Goal: Task Accomplishment & Management: Use online tool/utility

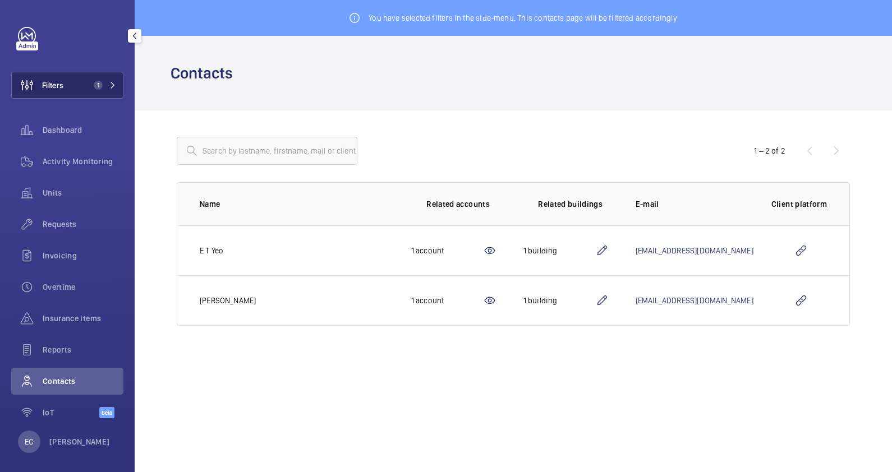
click at [72, 81] on button "Filters 1" at bounding box center [67, 85] width 112 height 27
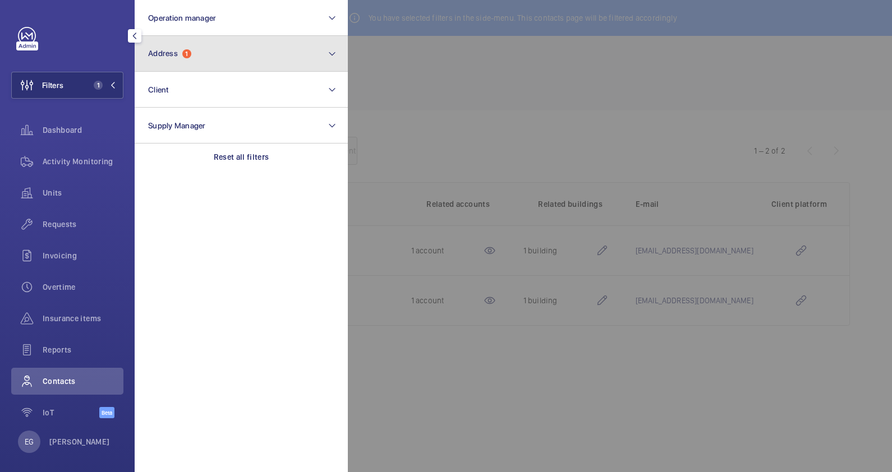
click at [270, 59] on button "Address 1" at bounding box center [241, 54] width 213 height 36
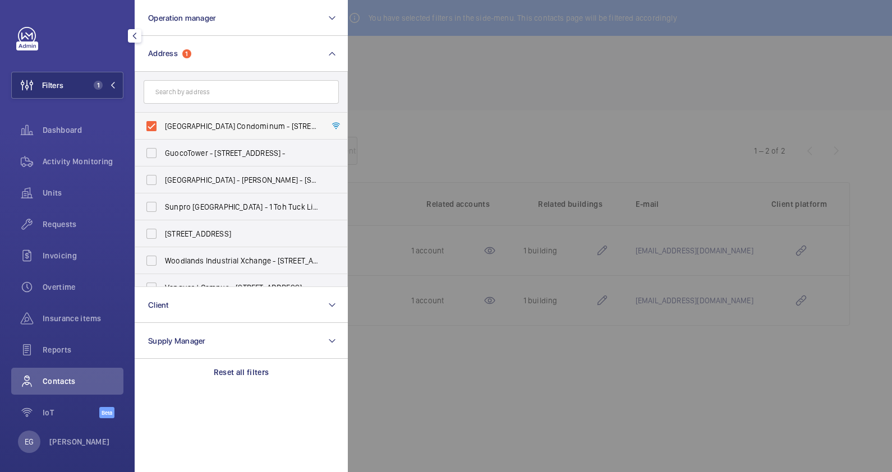
click at [247, 132] on label "Peach Garden Condominum - 6 Peach Garden, SINGAPORE 437606" at bounding box center [232, 126] width 195 height 27
click at [163, 132] on input "Peach Garden Condominum - 6 Peach Garden, SINGAPORE 437606" at bounding box center [151, 126] width 22 height 22
checkbox input "false"
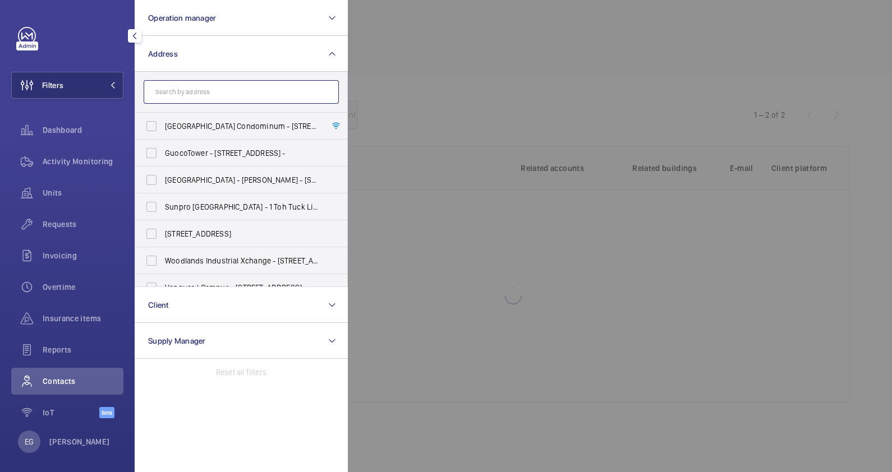
click at [241, 89] on input "text" at bounding box center [241, 92] width 195 height 24
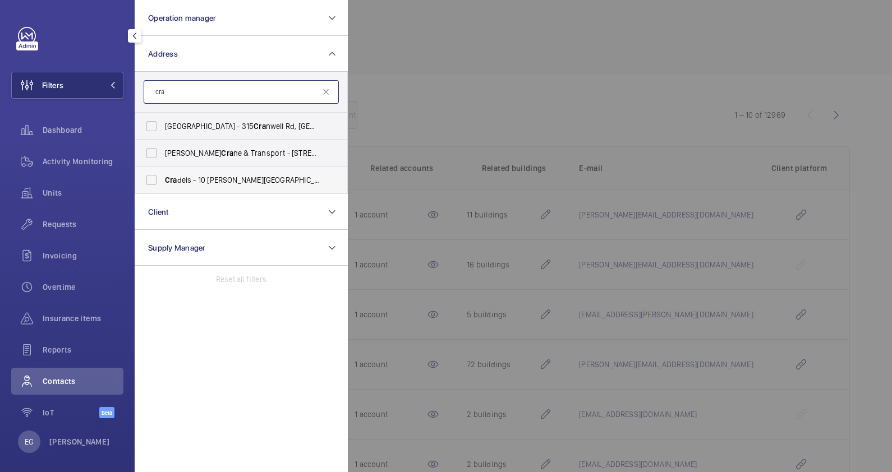
type input "cra"
click at [265, 180] on span "Cra dels - 10 Lor Limau, SINGAPORE 328754" at bounding box center [242, 180] width 154 height 11
click at [163, 180] on input "Cra dels - 10 Lor Limau, SINGAPORE 328754" at bounding box center [151, 180] width 22 height 22
checkbox input "true"
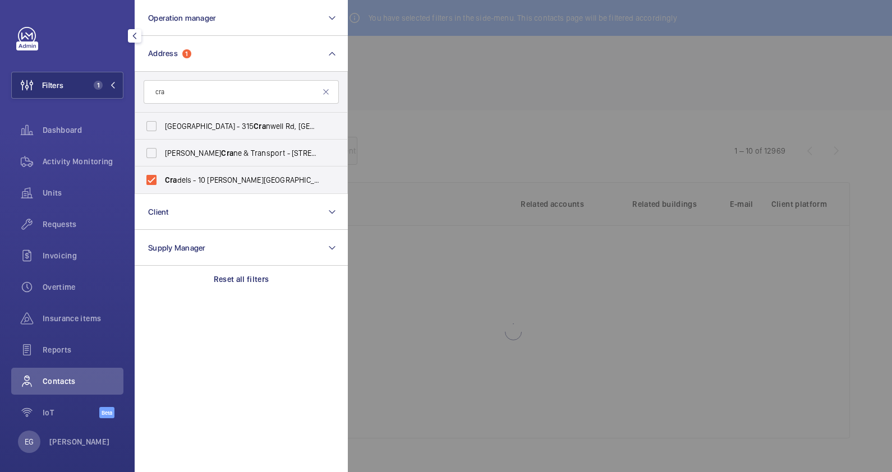
click at [489, 98] on div at bounding box center [794, 236] width 892 height 472
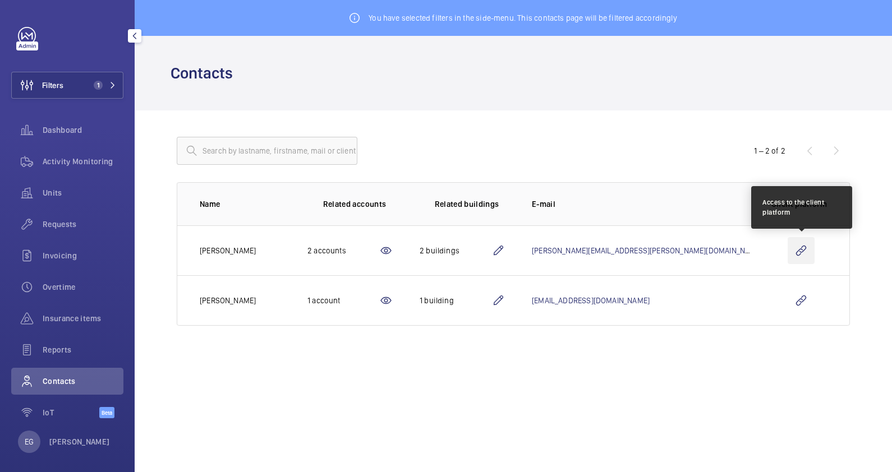
click at [804, 252] on wm-front-icon-button at bounding box center [801, 250] width 27 height 27
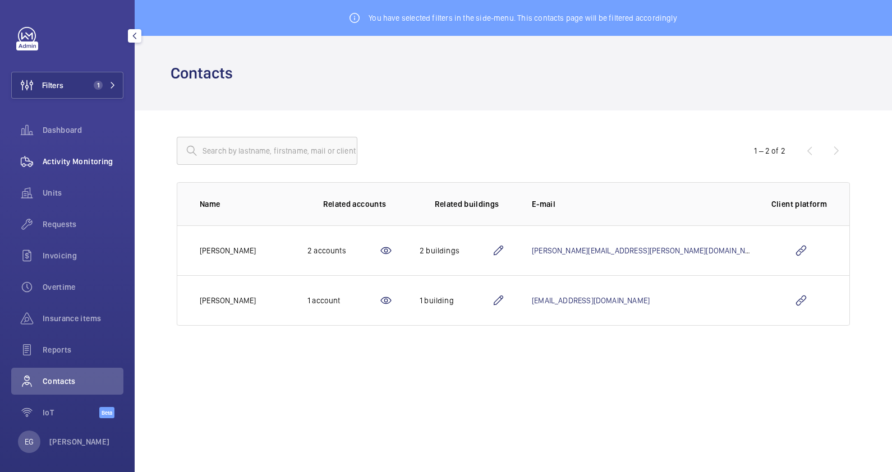
click at [75, 165] on span "Activity Monitoring" at bounding box center [83, 161] width 81 height 11
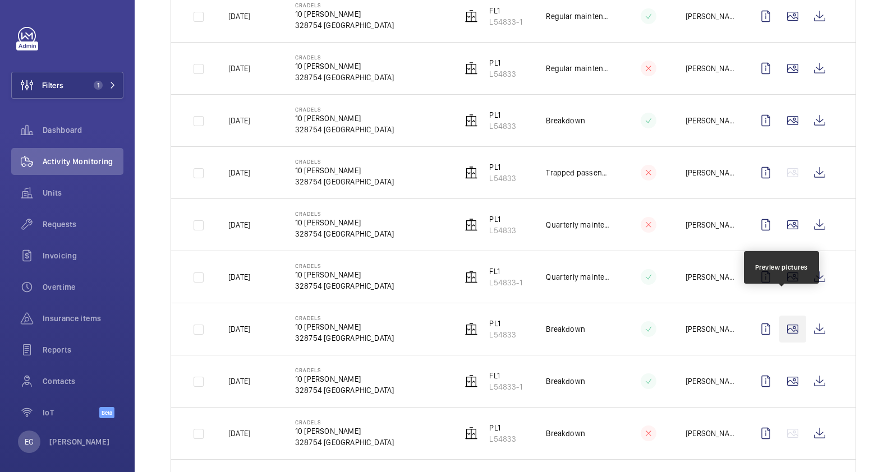
scroll to position [561, 0]
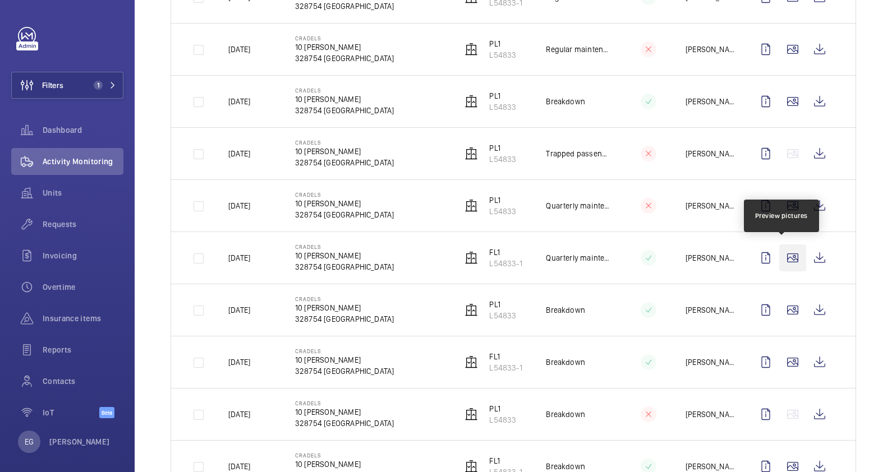
click at [782, 258] on wm-front-icon-button at bounding box center [792, 258] width 27 height 27
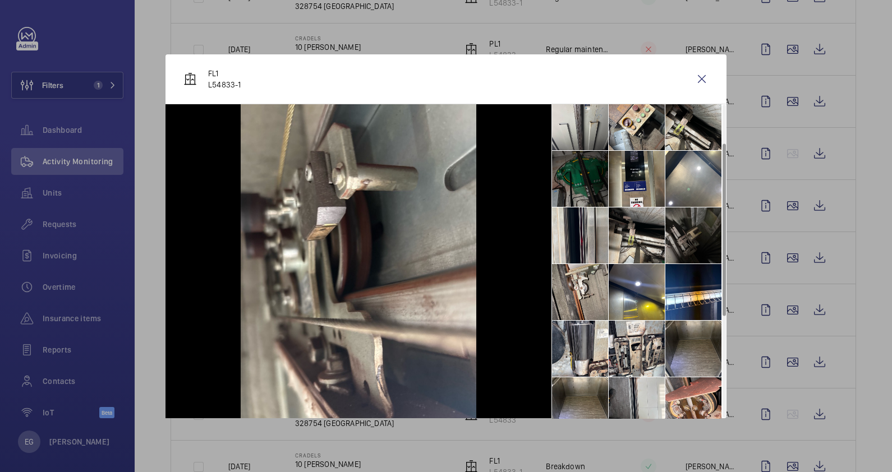
scroll to position [70, 0]
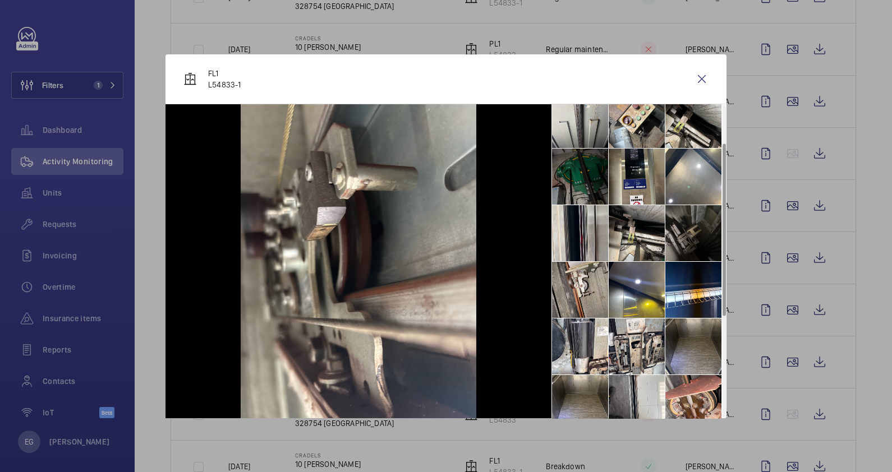
click at [705, 352] on li at bounding box center [694, 347] width 56 height 56
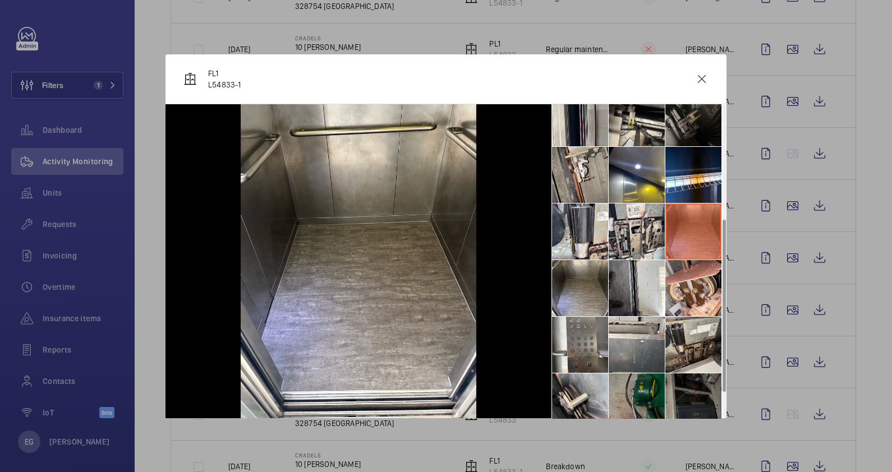
scroll to position [210, 0]
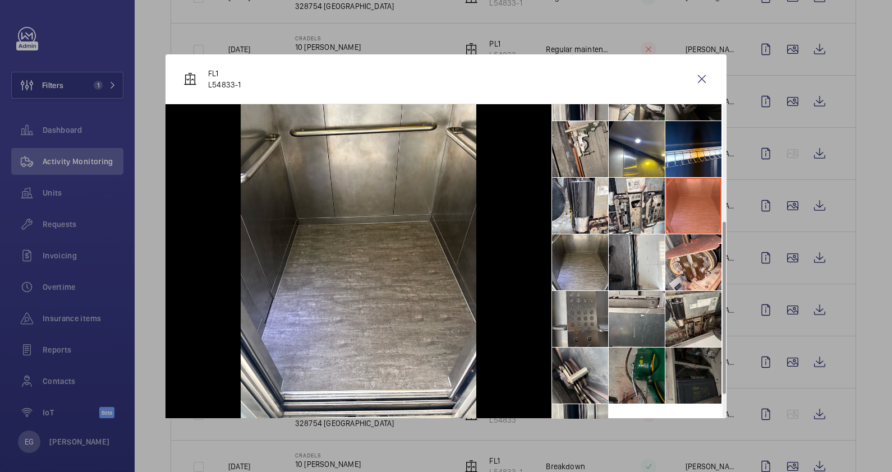
click at [586, 304] on li at bounding box center [580, 319] width 56 height 56
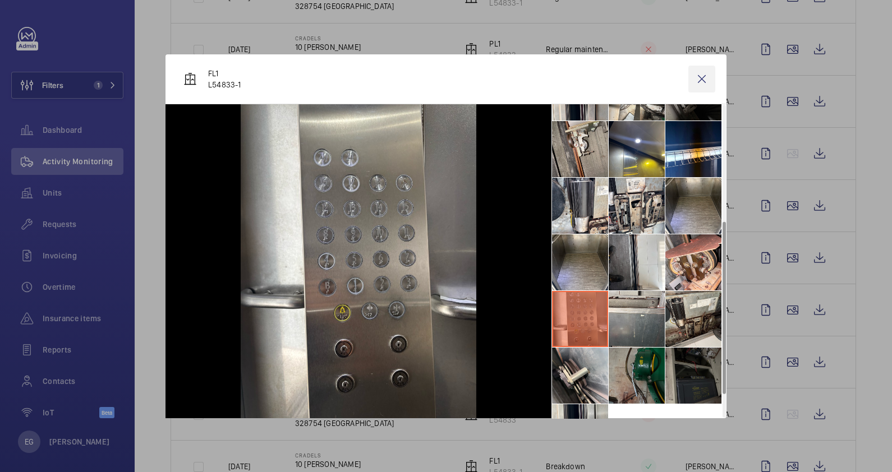
click at [702, 78] on wm-front-icon-button at bounding box center [702, 79] width 27 height 27
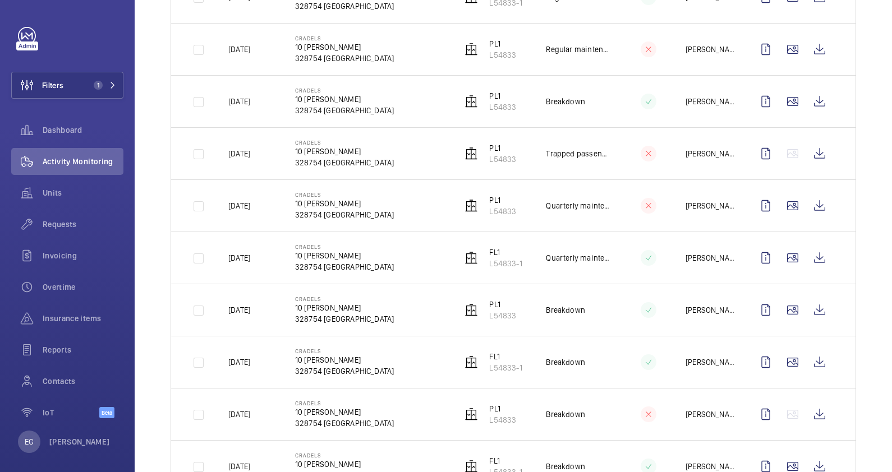
scroll to position [911, 0]
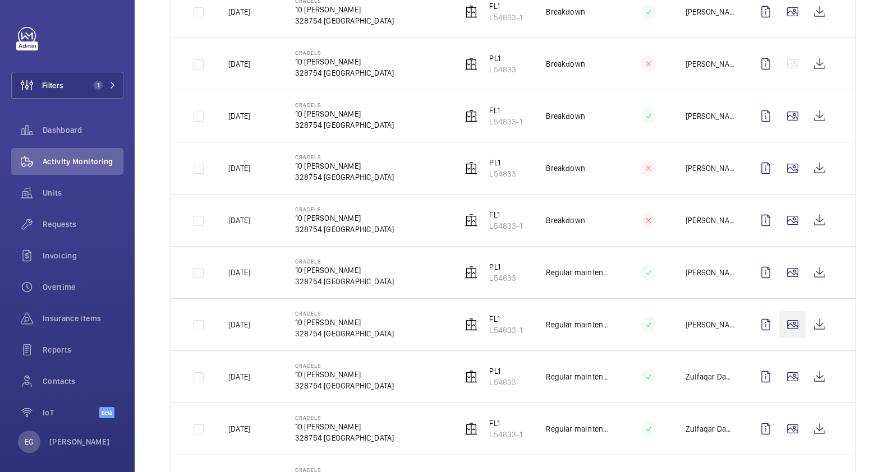
click at [780, 311] on wm-front-icon-button at bounding box center [792, 324] width 27 height 27
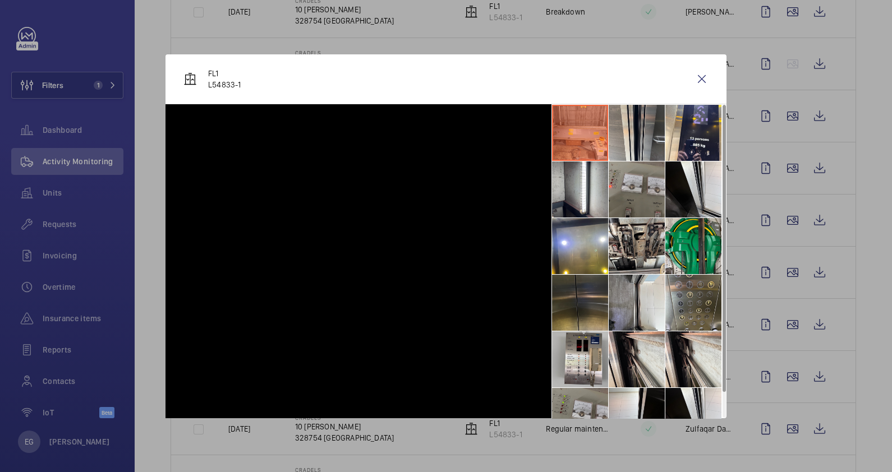
scroll to position [981, 0]
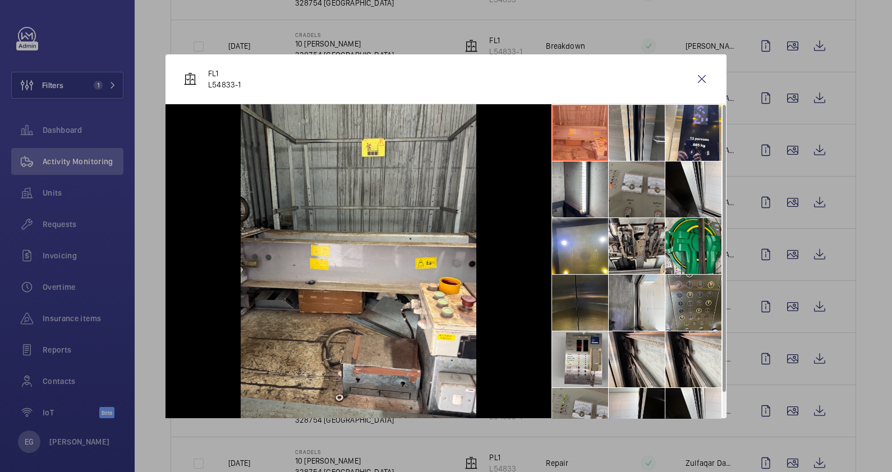
click at [584, 304] on li at bounding box center [580, 303] width 56 height 56
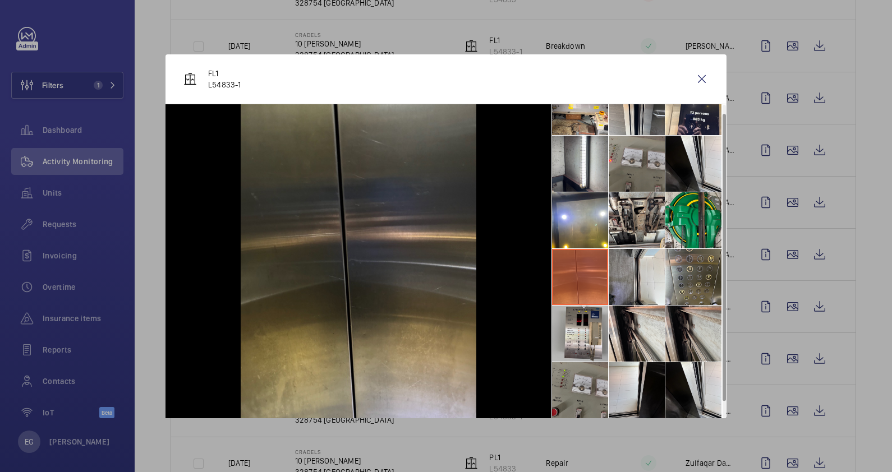
scroll to position [0, 0]
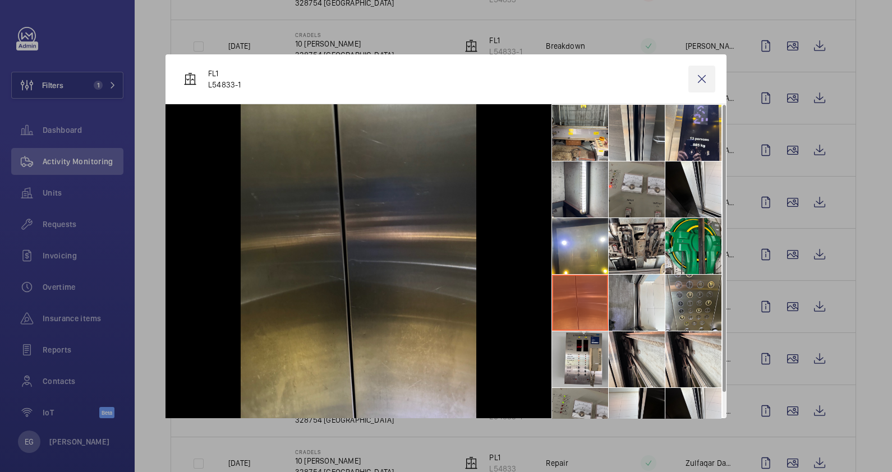
click at [704, 81] on wm-front-icon-button at bounding box center [702, 79] width 27 height 27
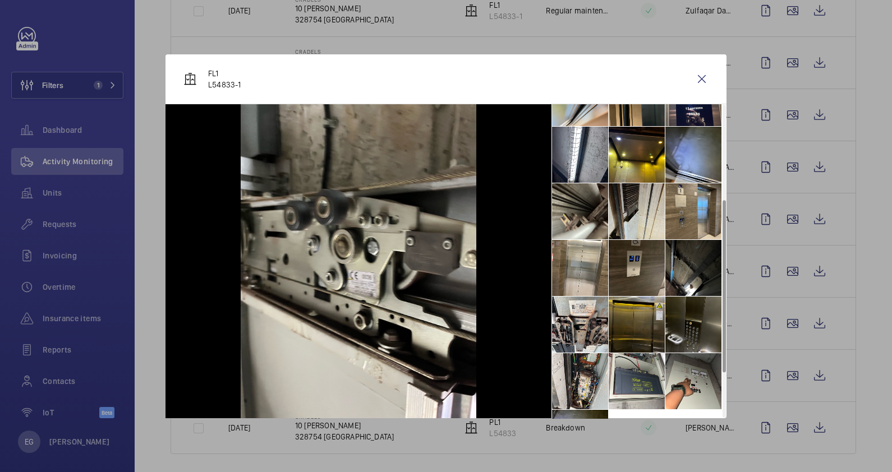
scroll to position [210, 0]
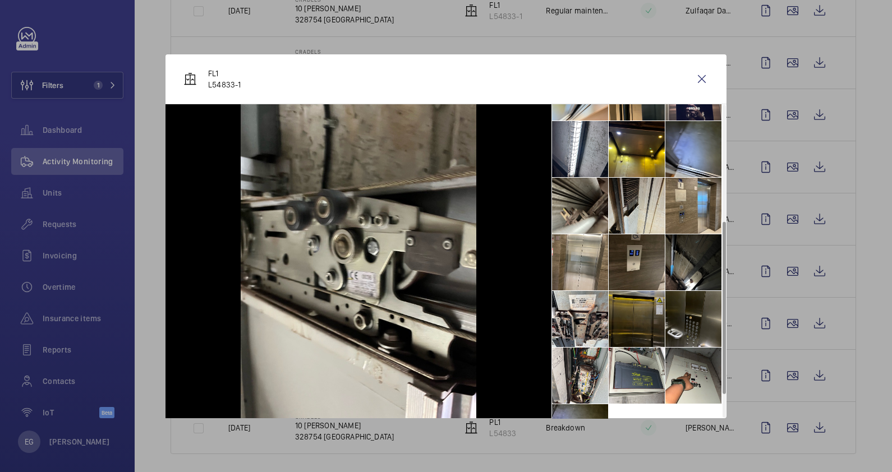
click at [640, 309] on li at bounding box center [637, 319] width 56 height 56
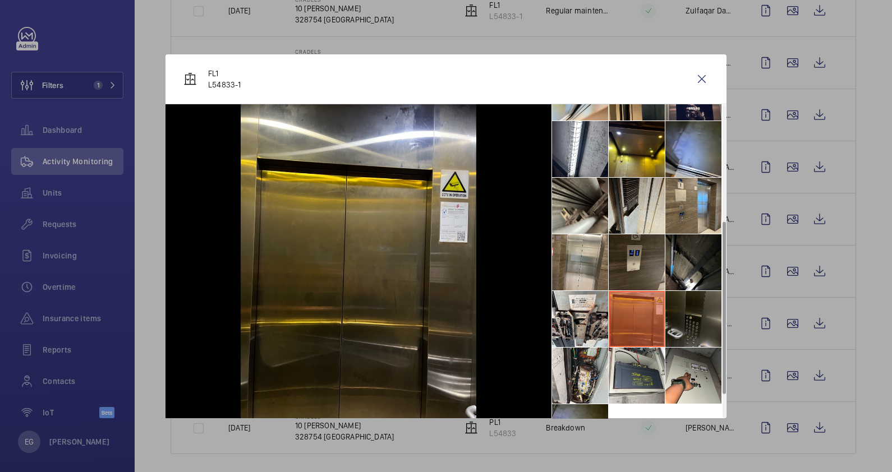
click at [695, 317] on li at bounding box center [694, 319] width 56 height 56
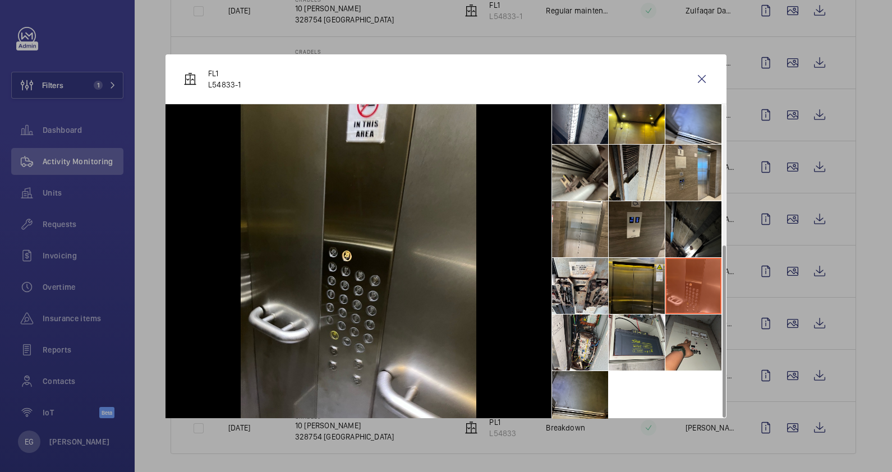
scroll to position [253, 0]
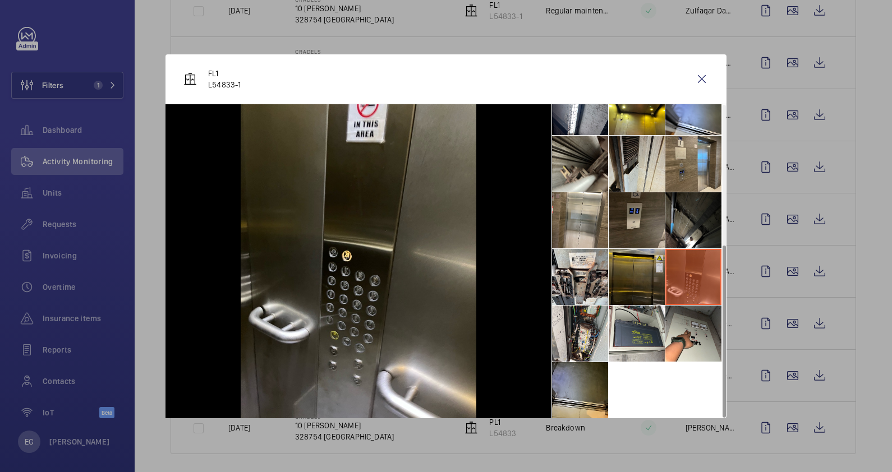
click at [685, 275] on li at bounding box center [694, 277] width 56 height 56
click at [707, 80] on wm-front-icon-button at bounding box center [702, 79] width 27 height 27
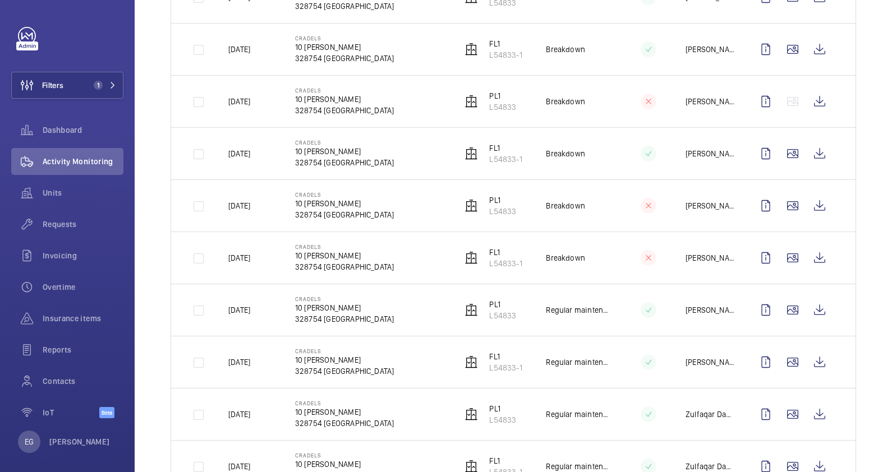
scroll to position [0, 0]
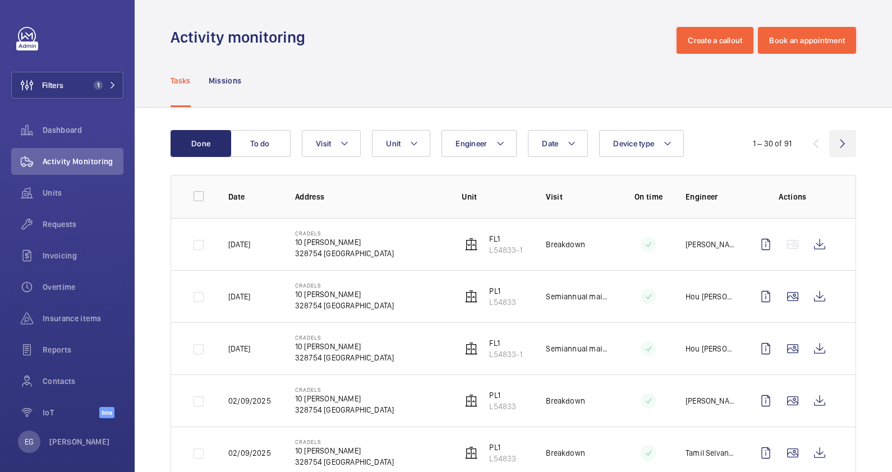
click at [833, 142] on wm-front-icon-button at bounding box center [842, 143] width 27 height 27
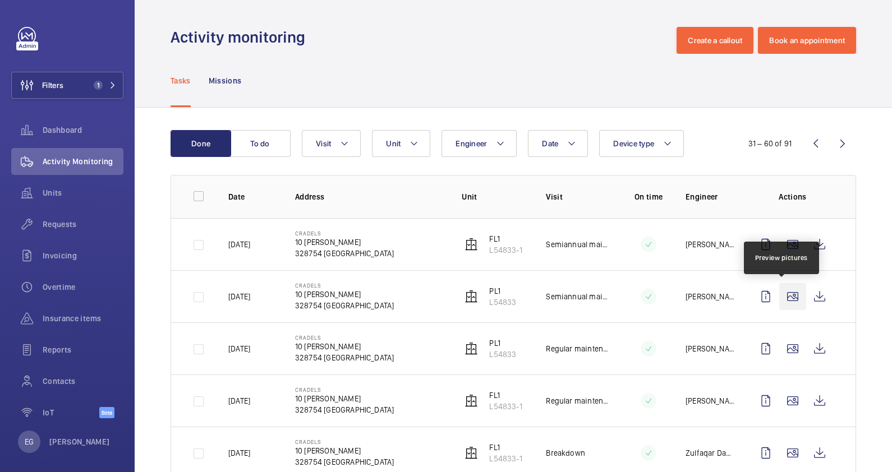
click at [784, 297] on wm-front-icon-button at bounding box center [792, 296] width 27 height 27
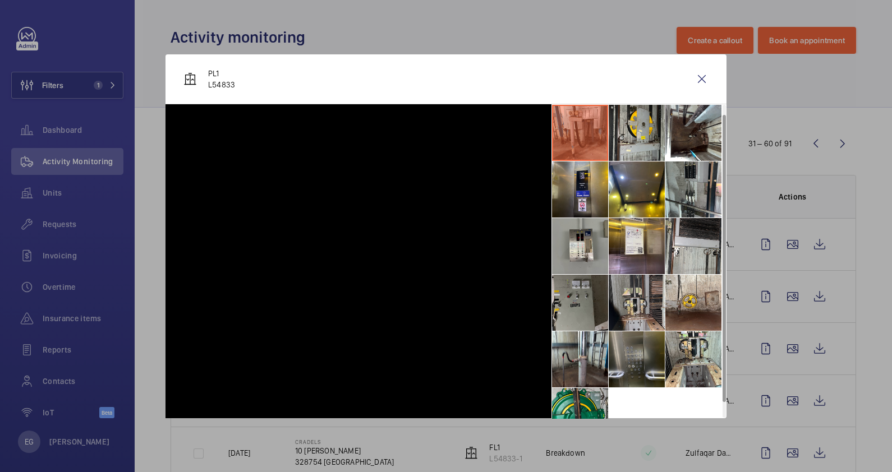
scroll to position [26, 0]
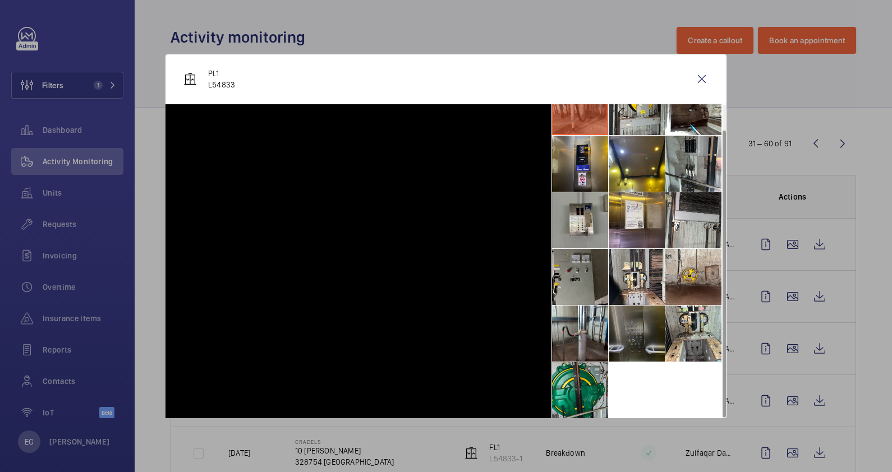
click at [637, 334] on li at bounding box center [637, 334] width 56 height 56
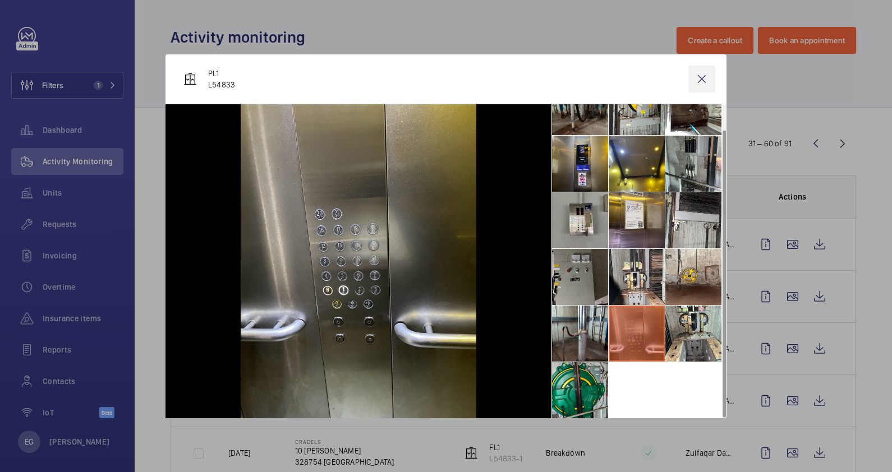
click at [709, 84] on wm-front-icon-button at bounding box center [702, 79] width 27 height 27
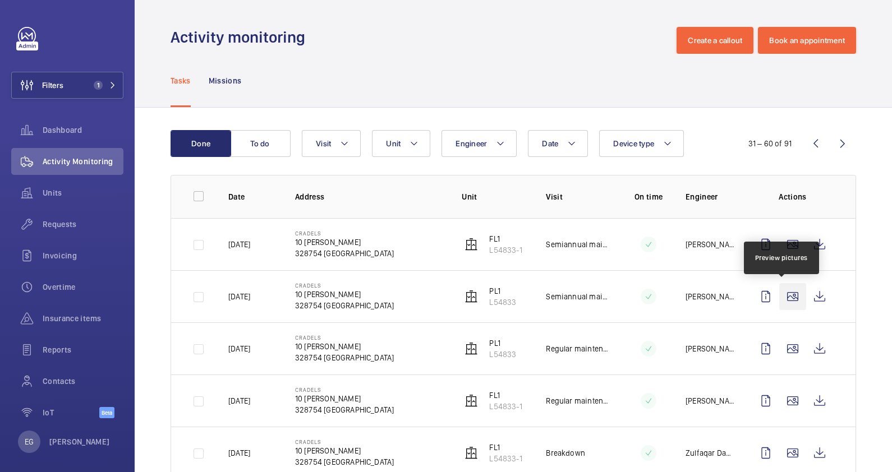
click at [789, 295] on wm-front-icon-button at bounding box center [792, 296] width 27 height 27
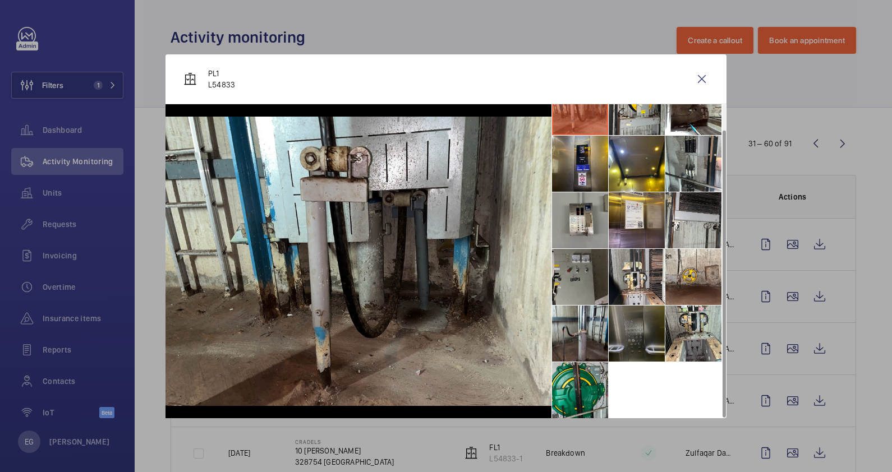
click at [646, 343] on li at bounding box center [637, 334] width 56 height 56
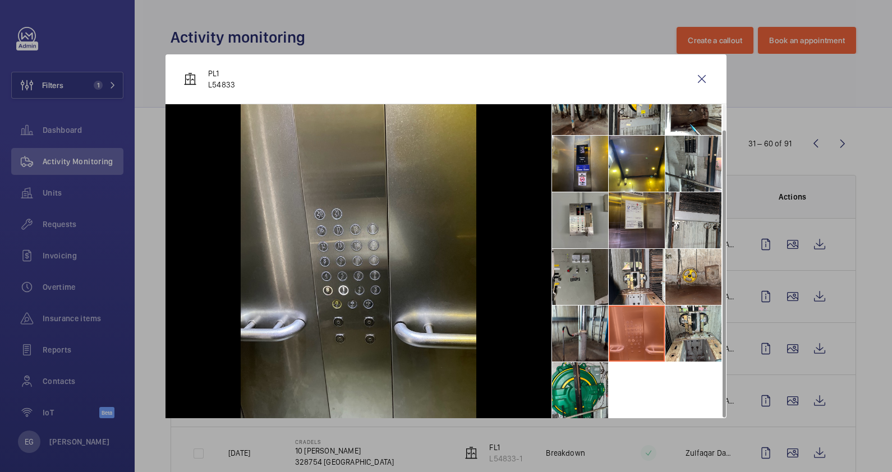
click at [632, 219] on li at bounding box center [637, 220] width 56 height 56
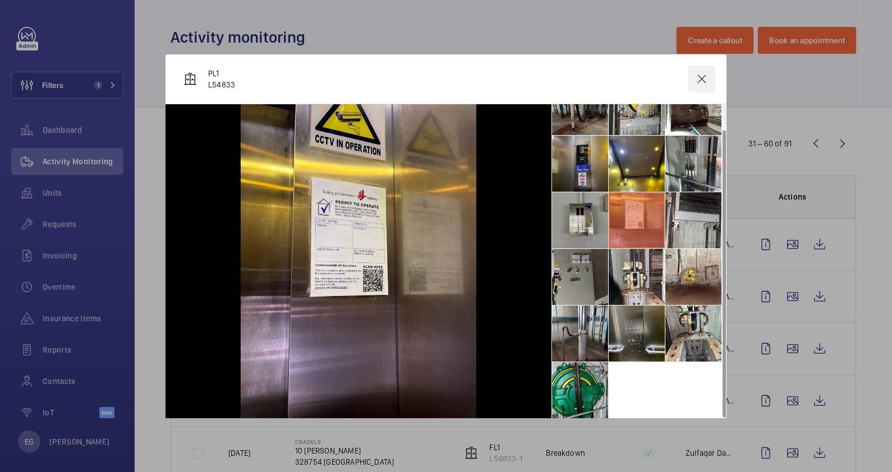
click at [702, 79] on wm-front-icon-button at bounding box center [702, 79] width 27 height 27
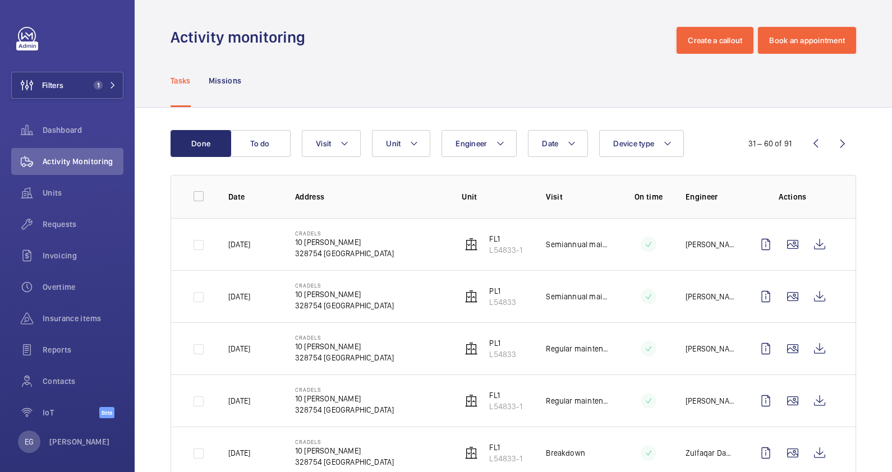
scroll to position [210, 0]
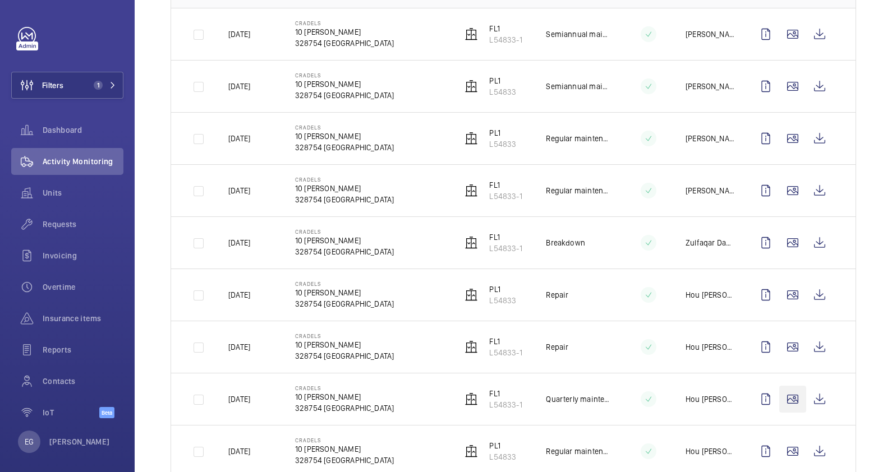
click at [787, 398] on wm-front-icon-button at bounding box center [792, 399] width 27 height 27
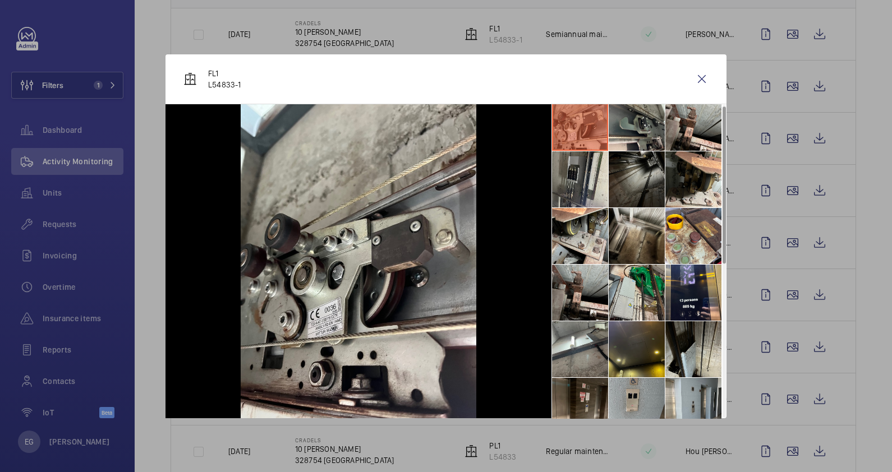
scroll to position [0, 0]
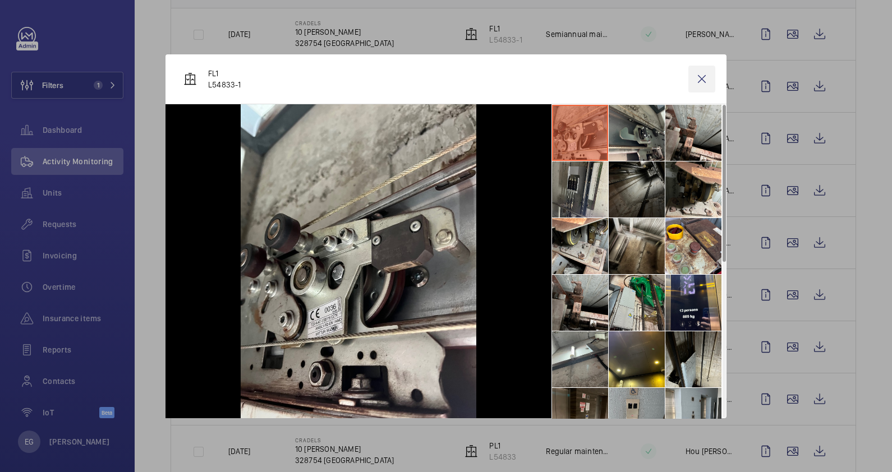
click at [702, 75] on wm-front-icon-button at bounding box center [702, 79] width 27 height 27
click at [783, 401] on wm-front-icon-button at bounding box center [792, 399] width 27 height 27
click at [703, 74] on wm-front-icon-button at bounding box center [702, 79] width 27 height 27
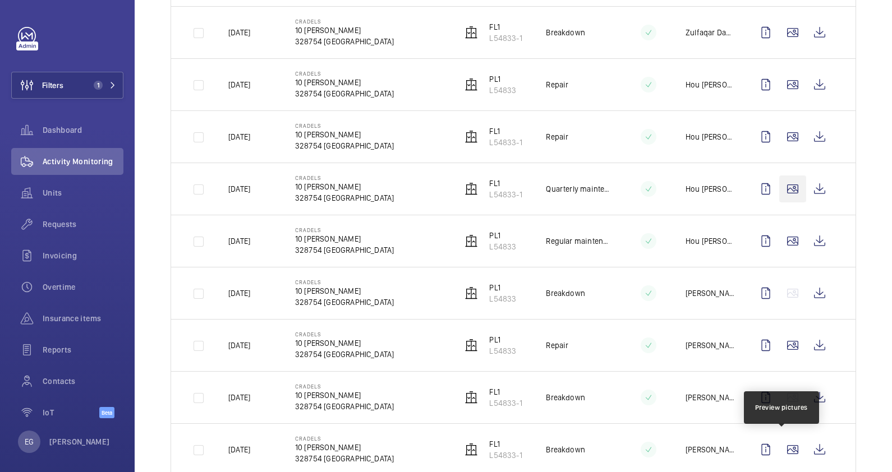
click at [783, 186] on wm-front-icon-button at bounding box center [792, 189] width 27 height 27
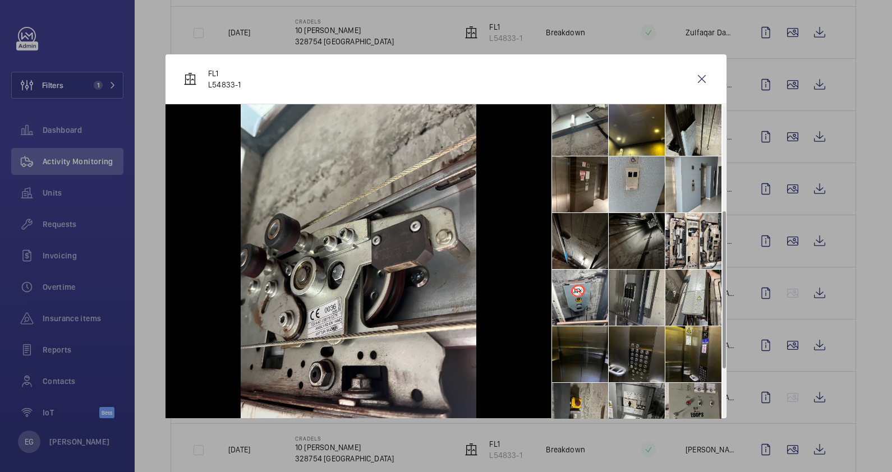
scroll to position [309, 0]
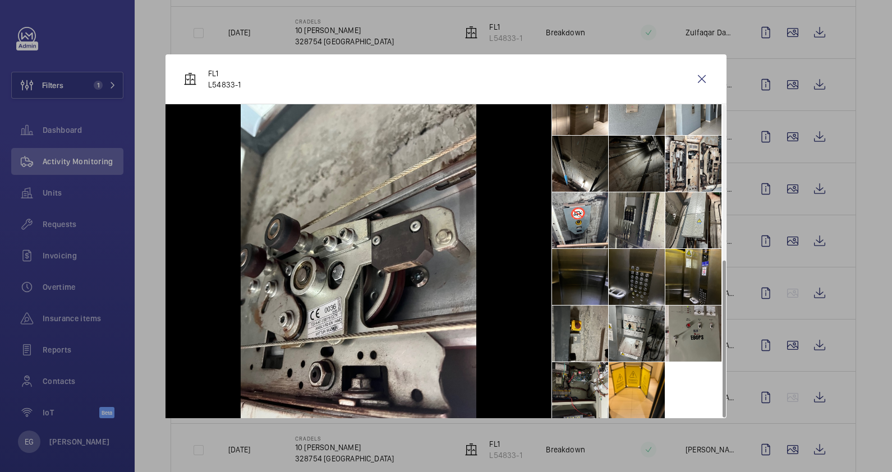
click at [584, 289] on li at bounding box center [580, 277] width 56 height 56
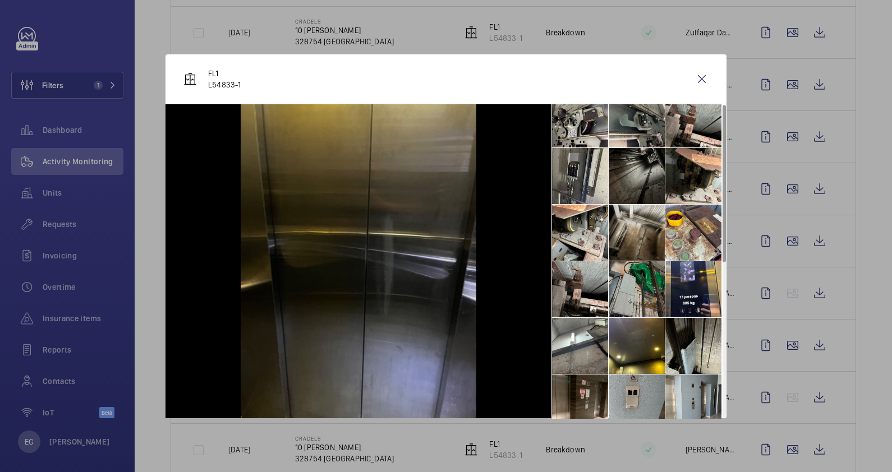
scroll to position [0, 0]
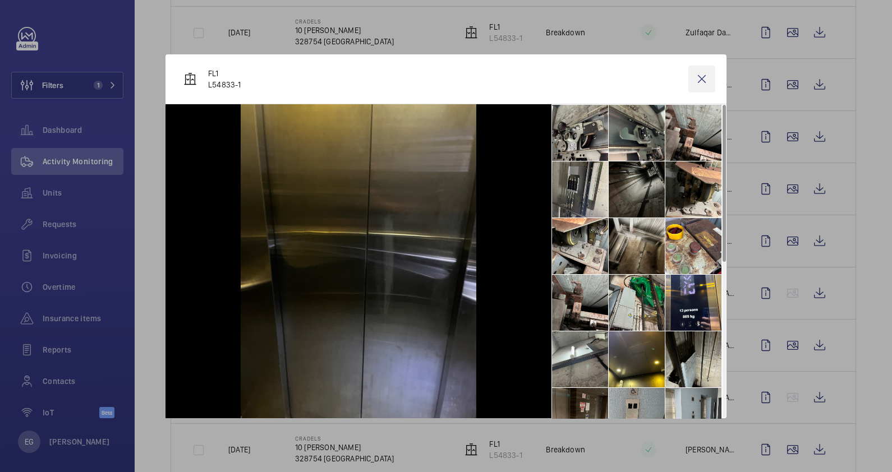
click at [693, 76] on wm-front-icon-button at bounding box center [702, 79] width 27 height 27
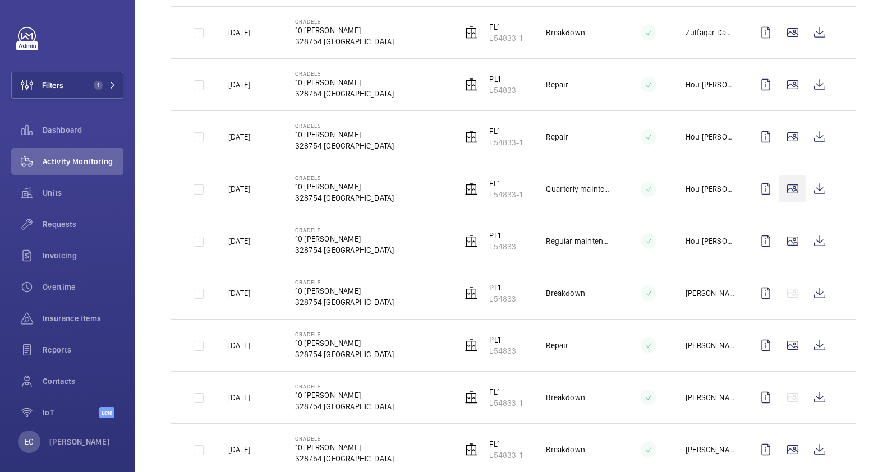
click at [781, 185] on wm-front-icon-button at bounding box center [792, 189] width 27 height 27
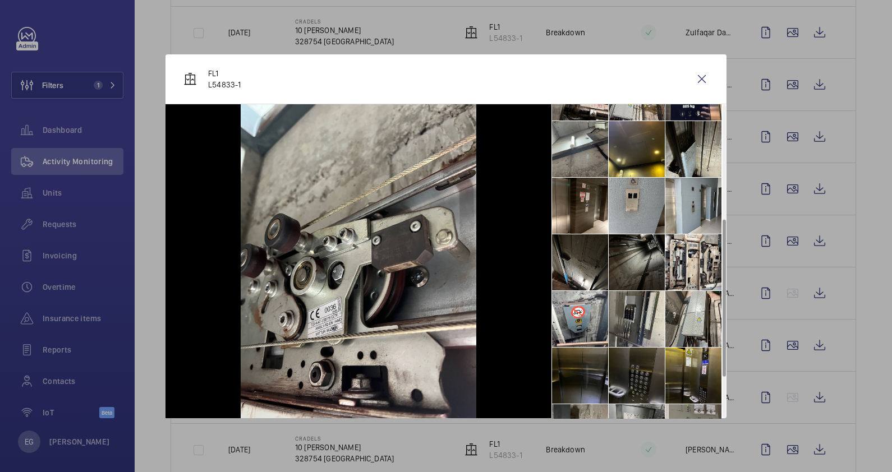
scroll to position [309, 0]
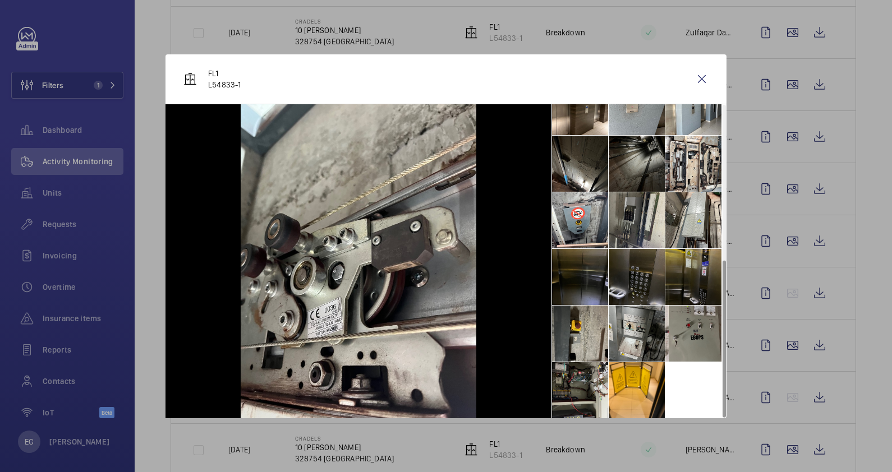
click at [696, 276] on li at bounding box center [694, 277] width 56 height 56
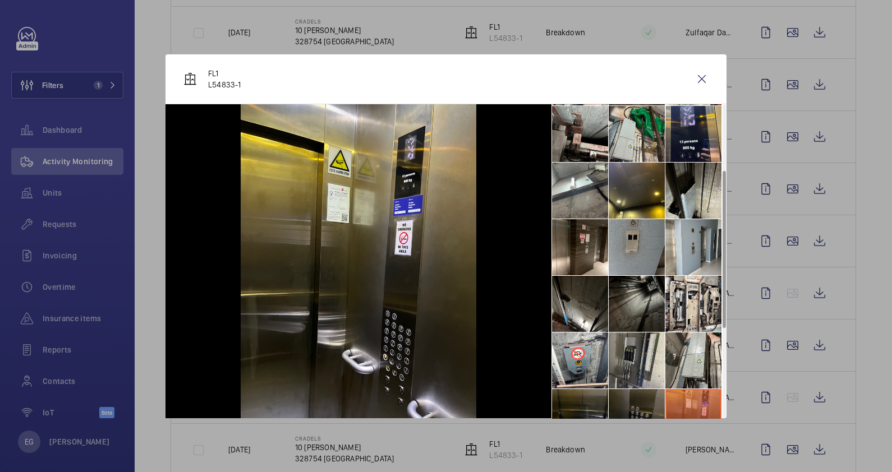
scroll to position [99, 0]
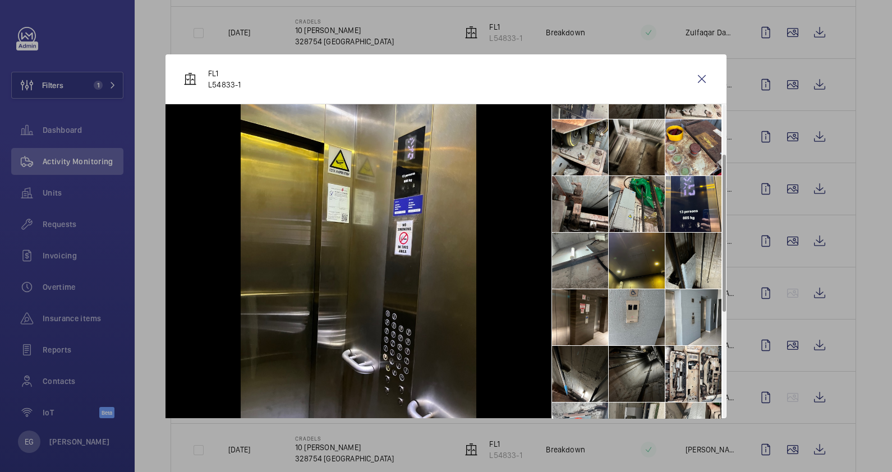
click at [632, 272] on li at bounding box center [637, 261] width 56 height 56
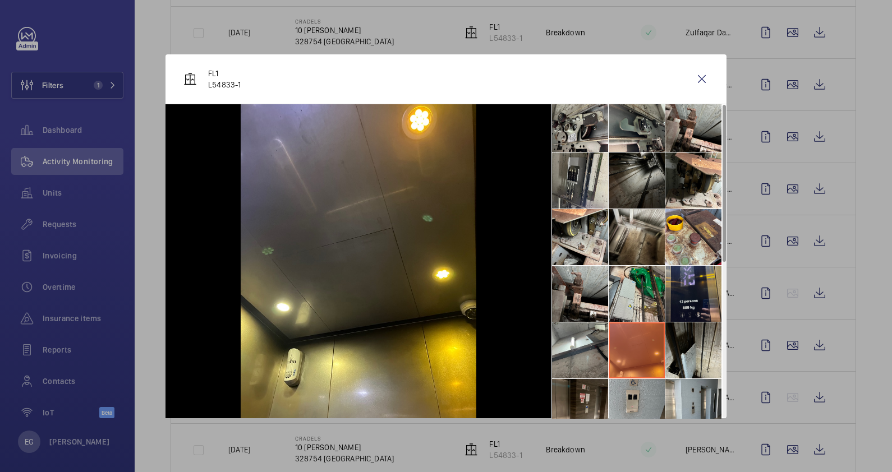
scroll to position [0, 0]
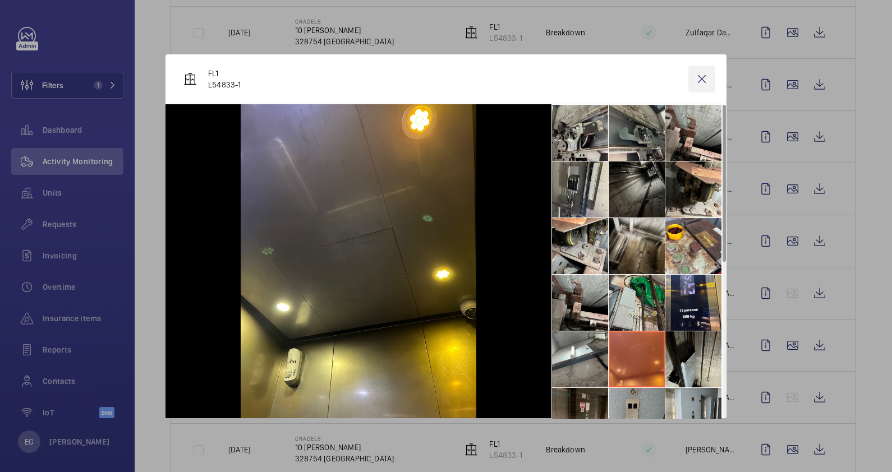
click at [696, 80] on wm-front-icon-button at bounding box center [702, 79] width 27 height 27
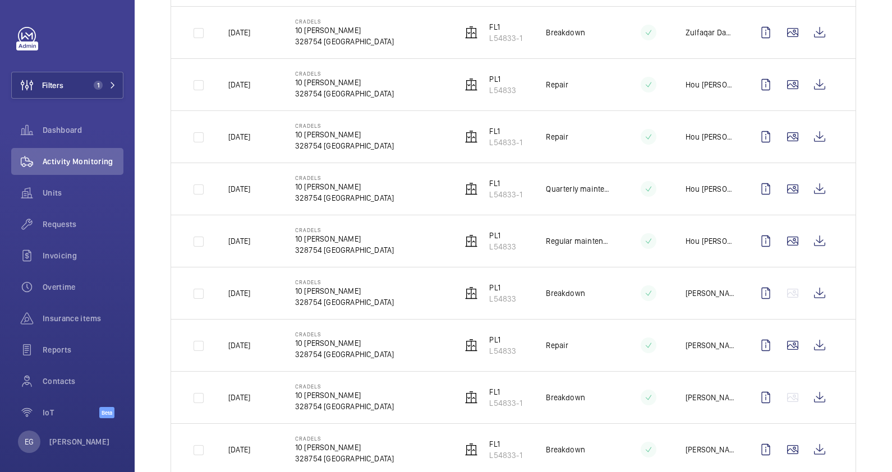
click at [806, 98] on wm-front-icon-button at bounding box center [819, 84] width 27 height 27
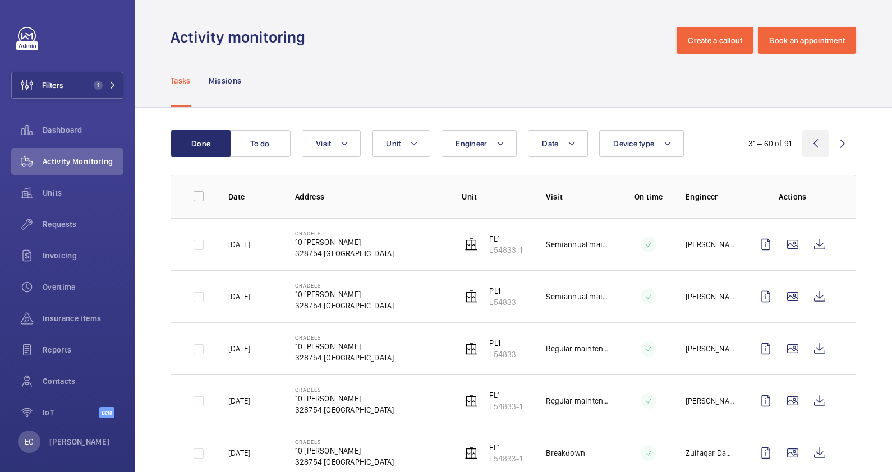
click at [805, 144] on wm-front-icon-button at bounding box center [815, 143] width 27 height 27
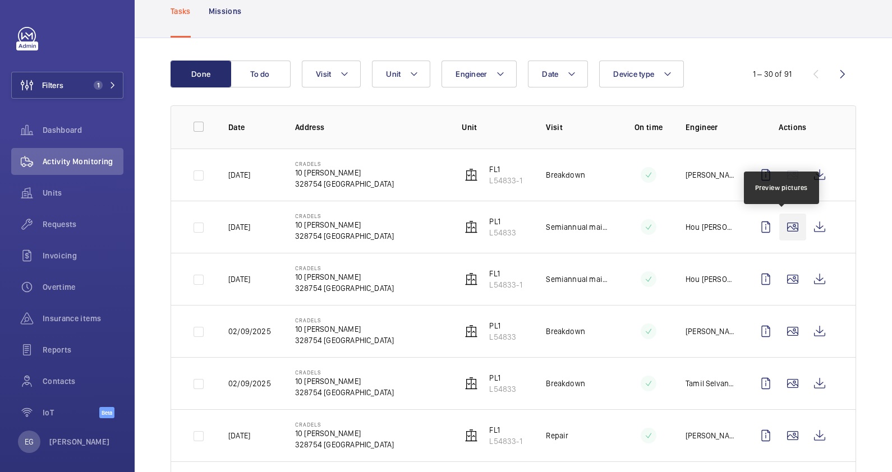
click at [782, 230] on wm-front-icon-button at bounding box center [792, 227] width 27 height 27
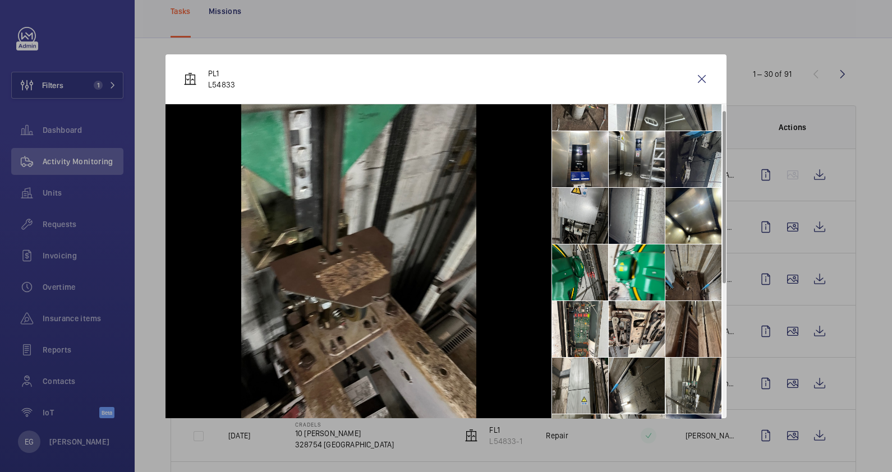
scroll to position [253, 0]
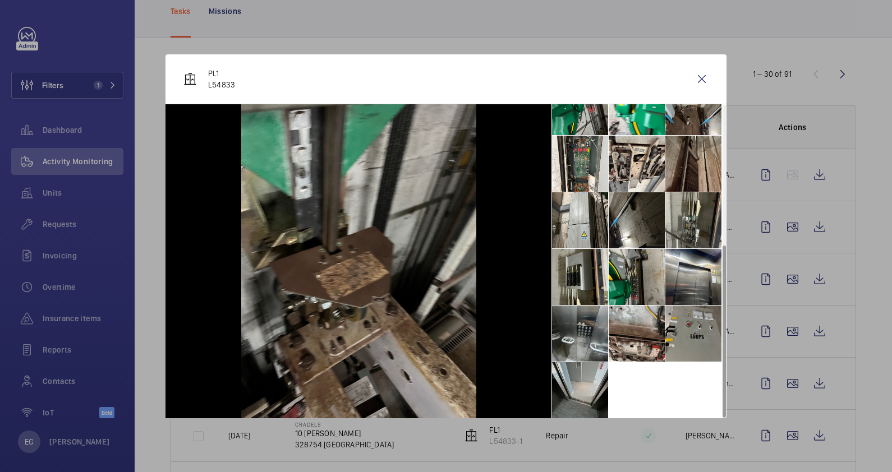
click at [570, 376] on li at bounding box center [580, 391] width 56 height 56
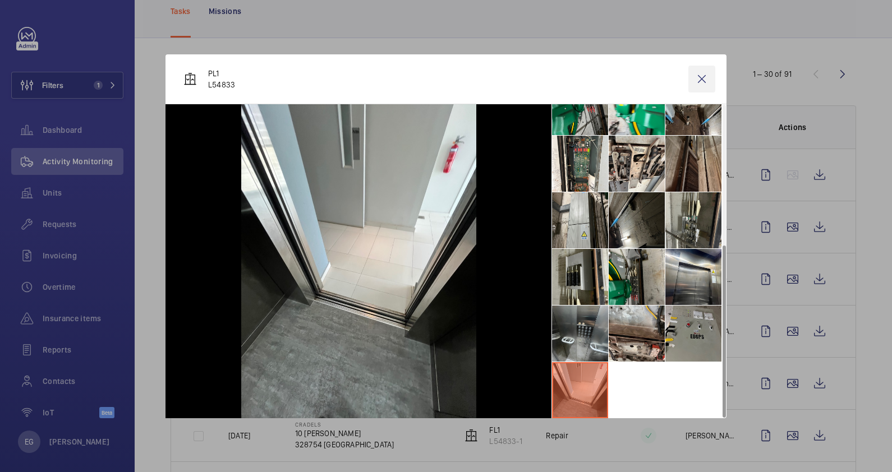
click at [699, 78] on wm-front-icon-button at bounding box center [702, 79] width 27 height 27
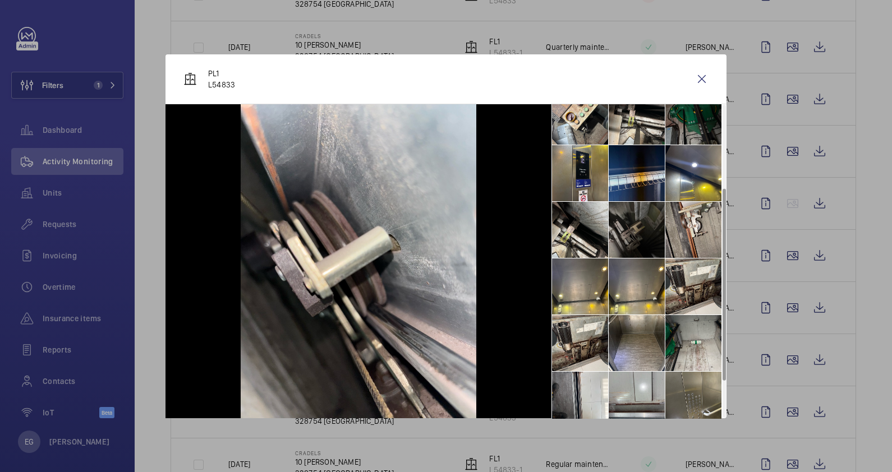
scroll to position [196, 0]
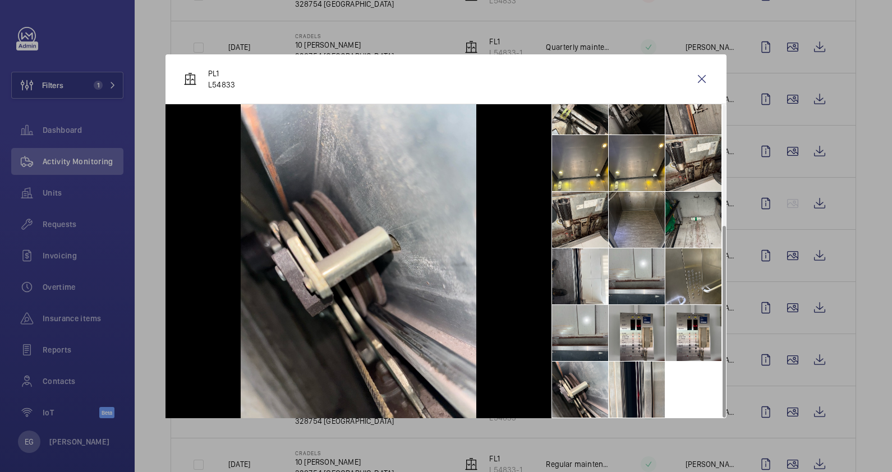
click at [648, 227] on li at bounding box center [637, 220] width 56 height 56
